Goal: Go to known website: Go to known website

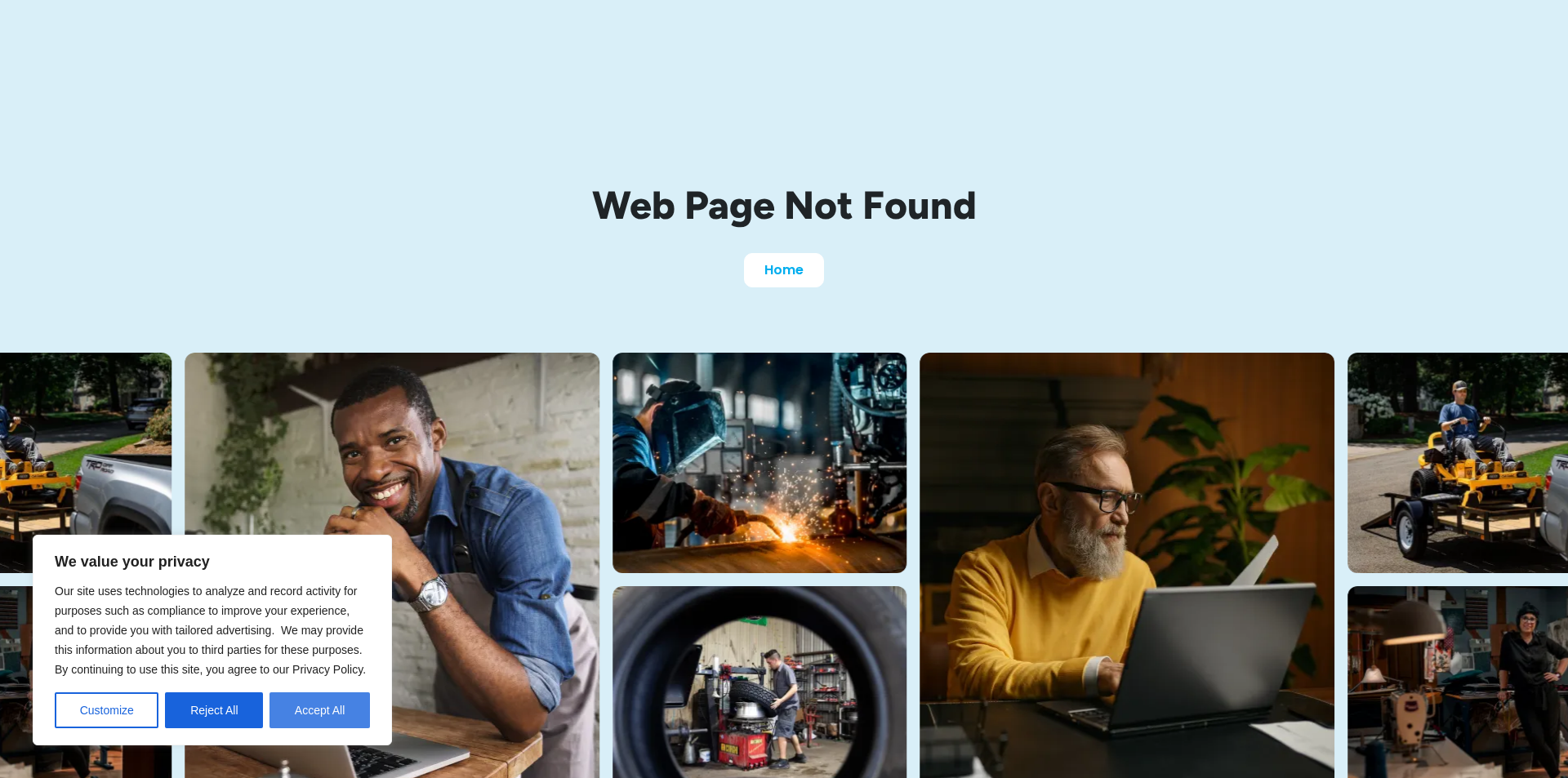
click at [301, 706] on button "Accept All" at bounding box center [319, 710] width 100 height 36
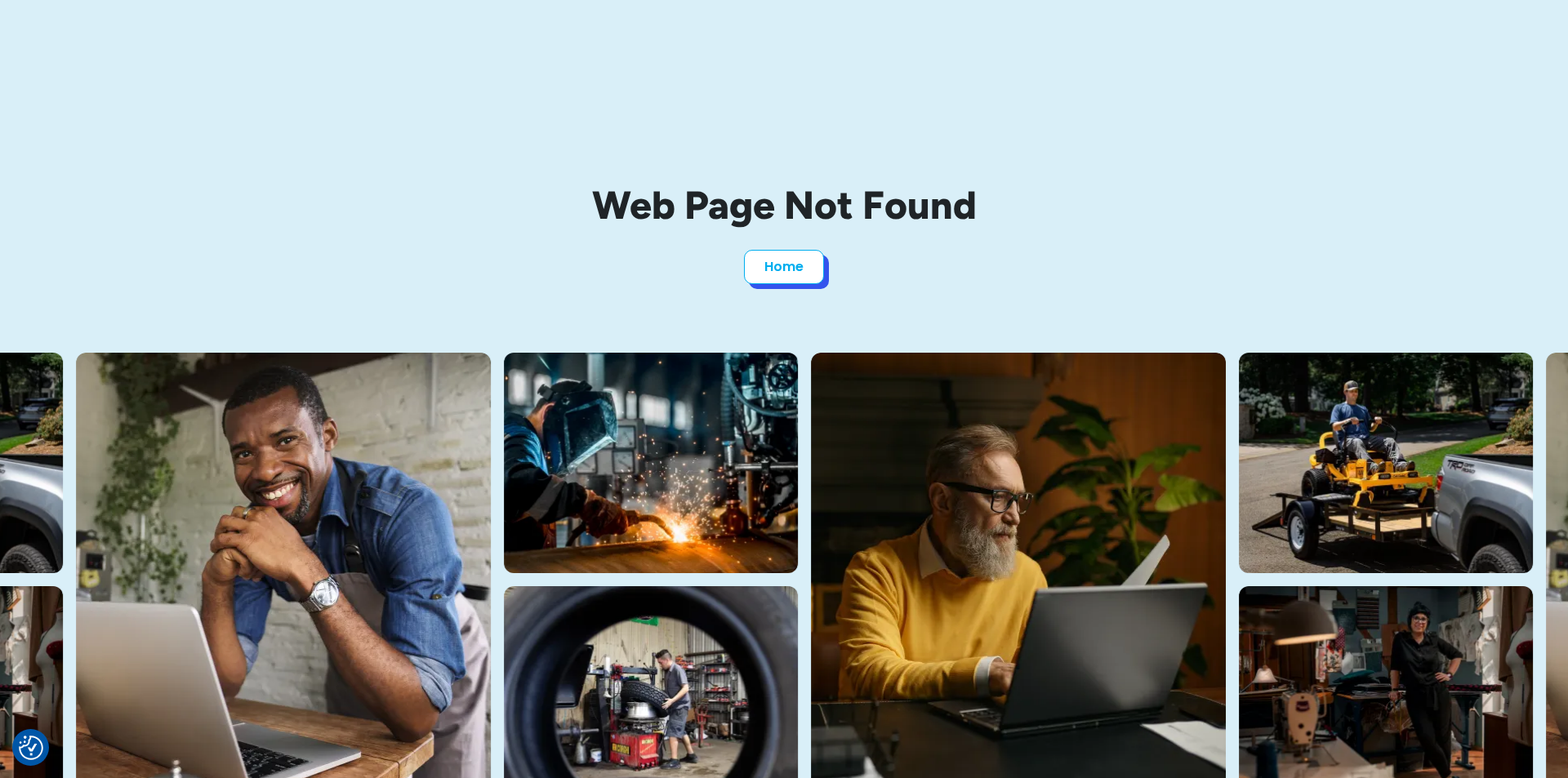
click at [776, 278] on link "Home" at bounding box center [784, 267] width 80 height 35
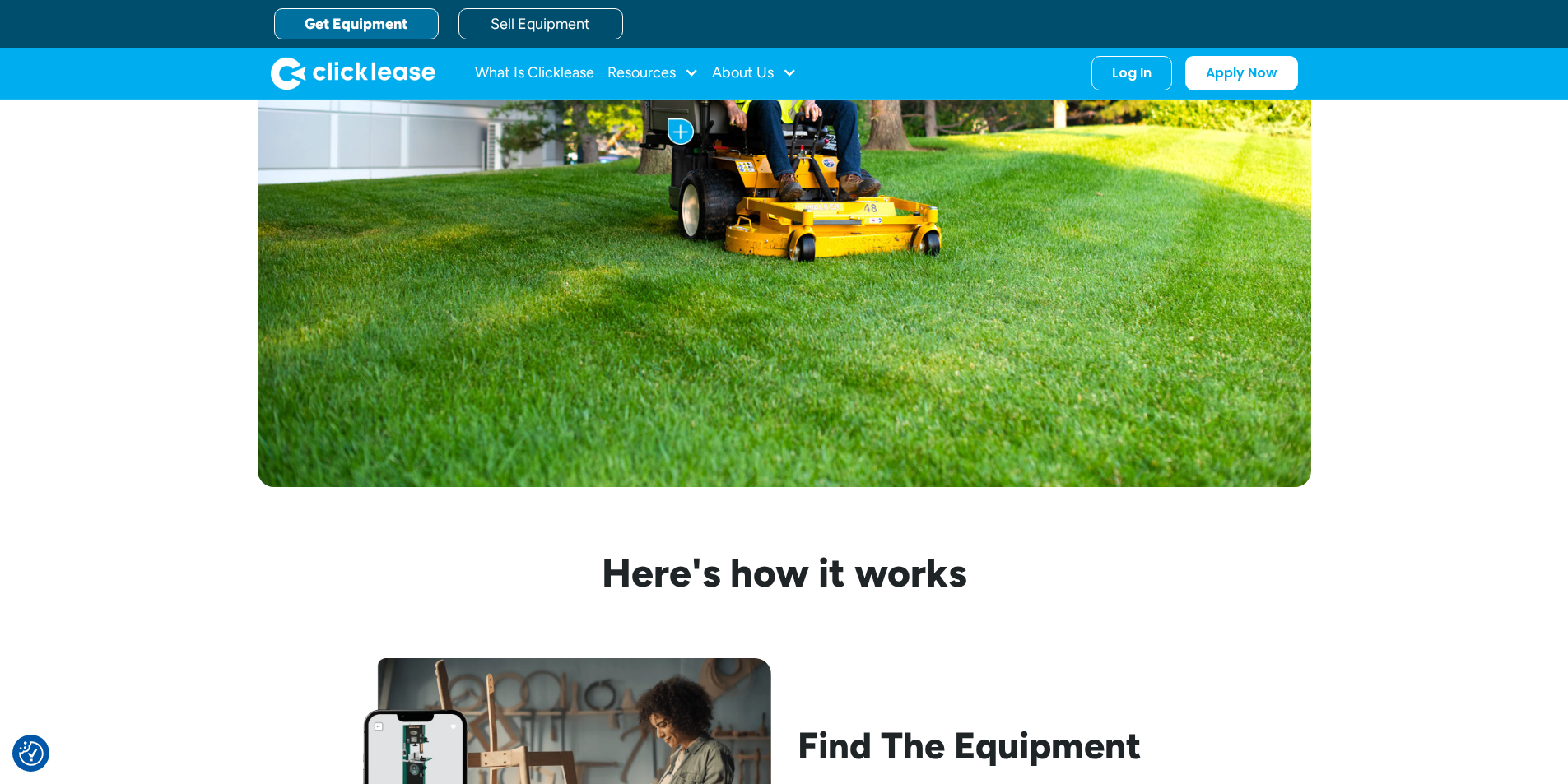
scroll to position [823, 0]
